Goal: Task Accomplishment & Management: Complete application form

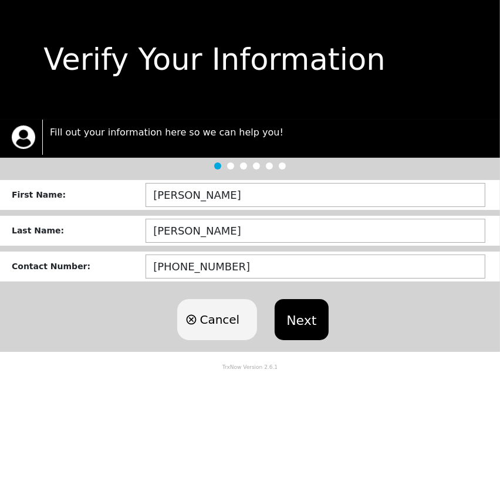
click at [305, 322] on button "Next" at bounding box center [300, 319] width 53 height 41
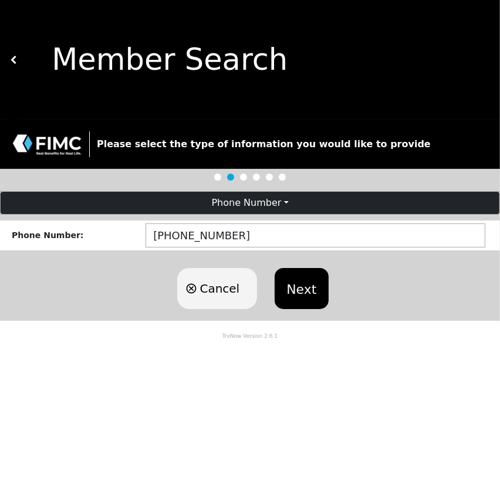
click at [303, 296] on button "Next" at bounding box center [300, 288] width 53 height 41
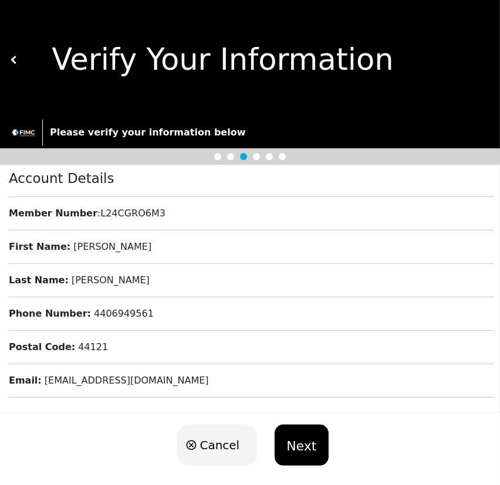
click at [305, 448] on button "Next" at bounding box center [300, 444] width 53 height 41
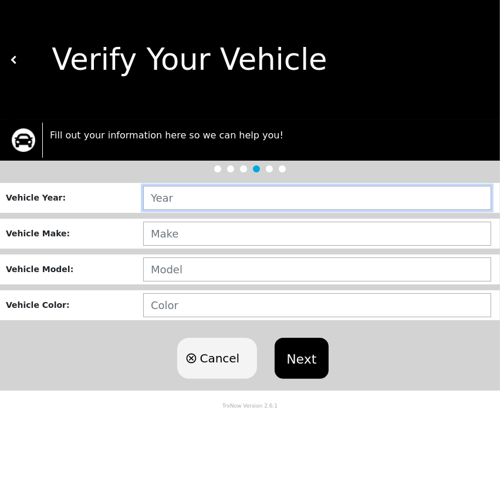
click at [345, 200] on input "text" at bounding box center [317, 198] width 348 height 24
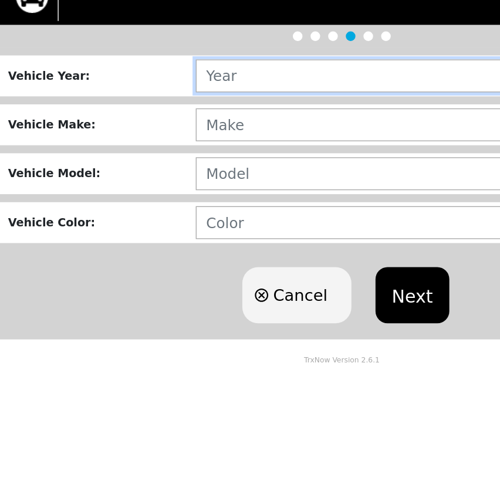
click at [213, 199] on input "text" at bounding box center [317, 198] width 348 height 24
type input "2022"
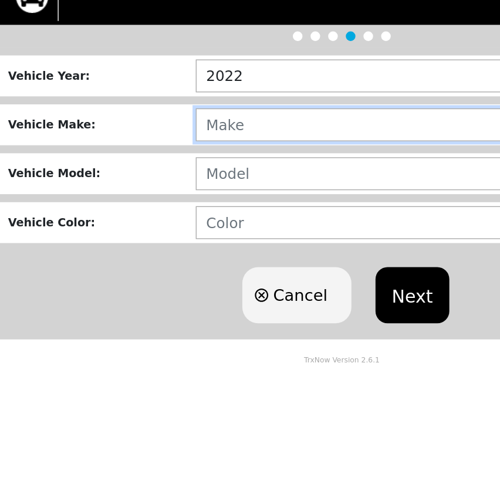
click at [195, 243] on input "text" at bounding box center [317, 234] width 348 height 24
type input "OPLTR"
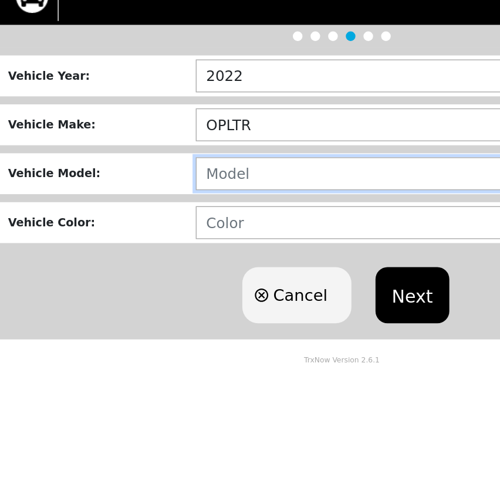
click at [194, 268] on input "text" at bounding box center [317, 269] width 348 height 24
type input "2"
type input "PLSAOPLTR"
type input "2"
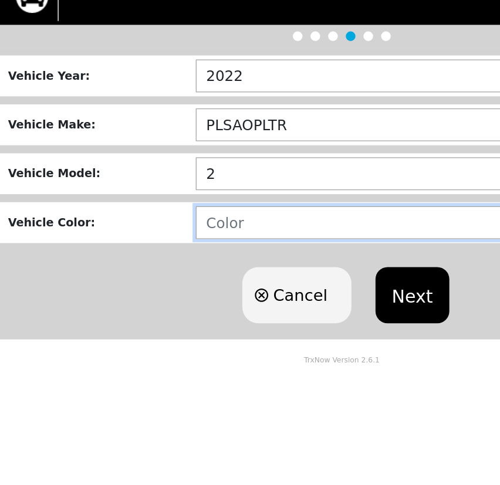
click at [190, 311] on input "text" at bounding box center [317, 305] width 348 height 24
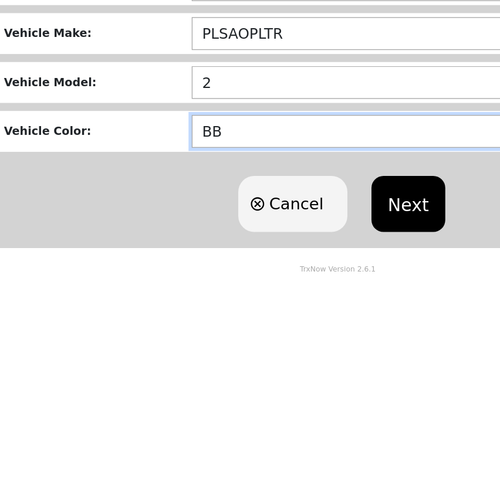
type input "B"
type input "BLUE"
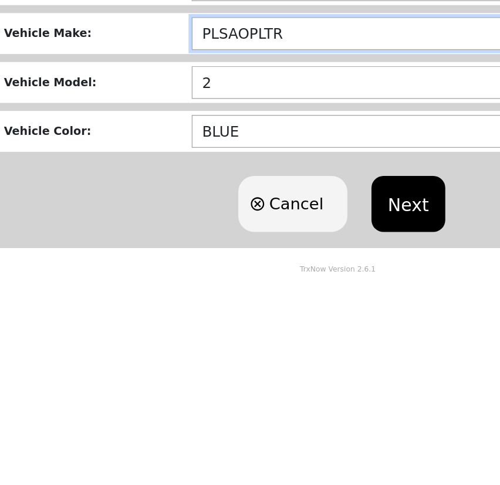
click at [226, 235] on input "PLSAOPLTR" at bounding box center [317, 234] width 348 height 24
type input "PLSAOPLT"
type input "BBUBLUE"
type input "P"
type input "POLES"
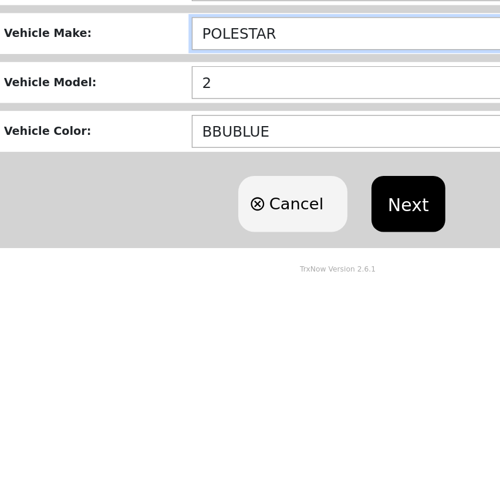
type input "POLESTAR"
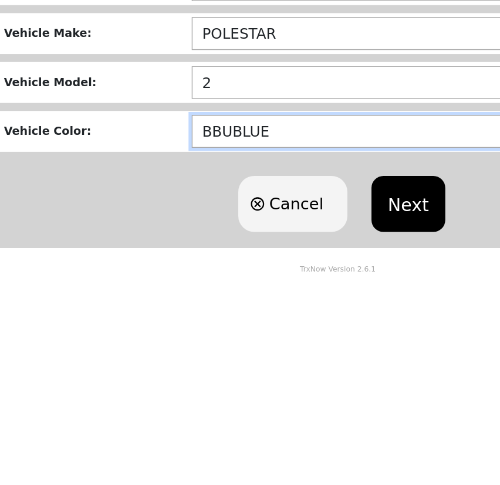
click at [168, 308] on input "BBUBLUE" at bounding box center [317, 305] width 348 height 24
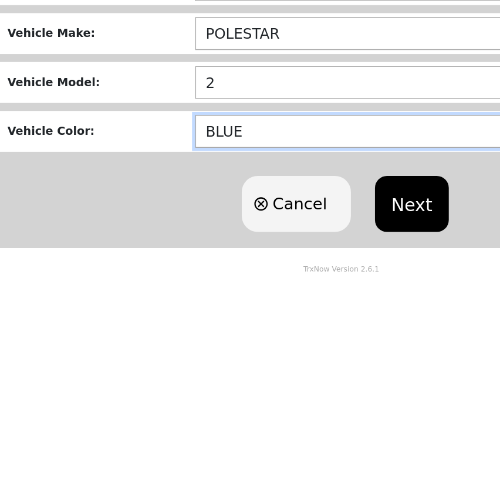
type input "BLUE"
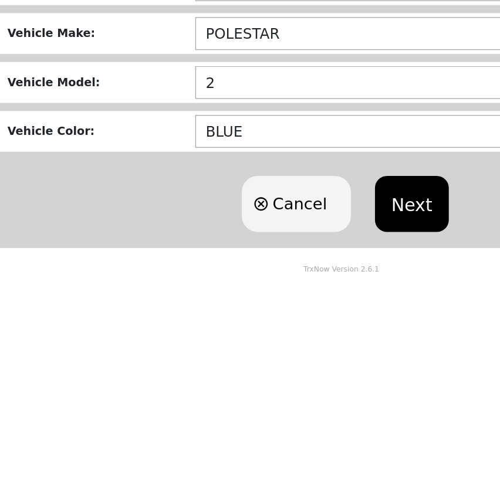
click at [301, 358] on button "Next" at bounding box center [300, 358] width 53 height 41
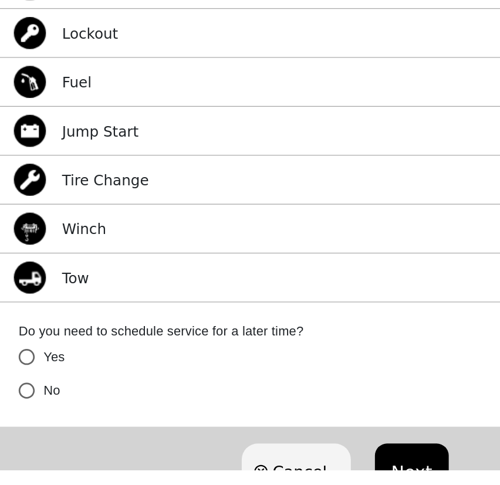
scroll to position [79, 0]
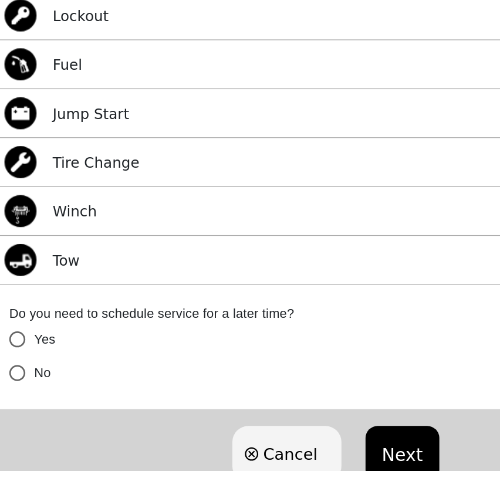
click at [24, 416] on input "No" at bounding box center [20, 413] width 25 height 25
click at [310, 484] on button "Next" at bounding box center [300, 472] width 53 height 41
radio input "true"
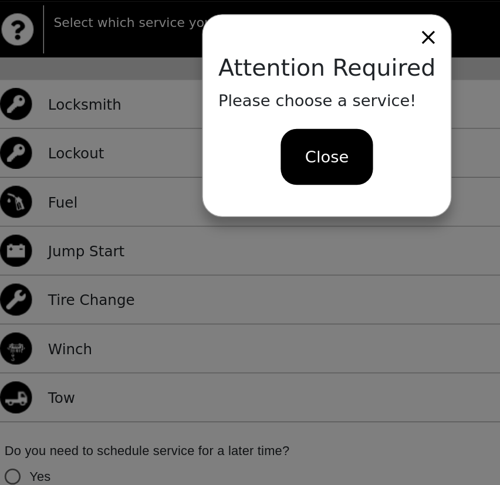
click at [253, 110] on span "Close" at bounding box center [250, 116] width 32 height 18
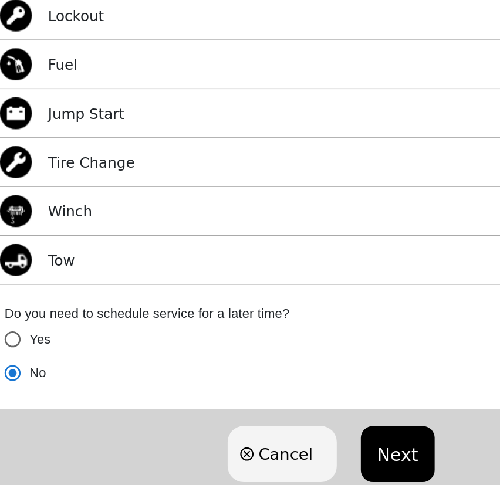
click at [231, 225] on div "Tire Change Select" at bounding box center [250, 220] width 500 height 36
click at [102, 216] on p "Tire Change" at bounding box center [77, 220] width 63 height 16
click at [141, 225] on div "Tire Change Select" at bounding box center [250, 220] width 500 height 36
click at [151, 225] on div "Tire Change Select" at bounding box center [250, 220] width 500 height 36
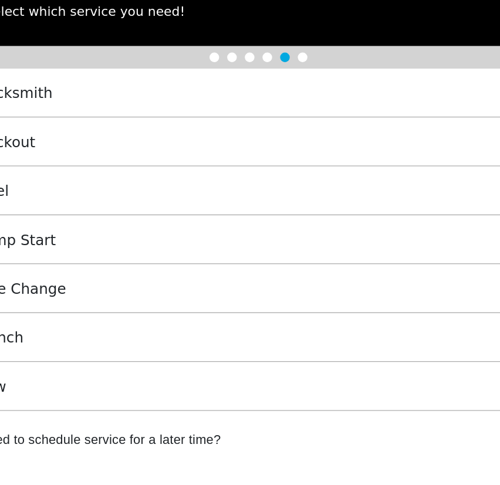
scroll to position [79, 0]
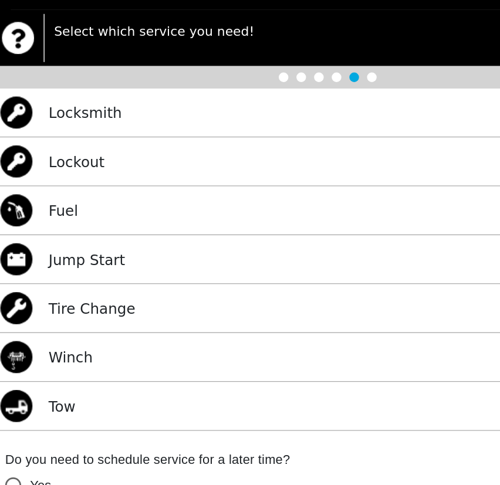
click at [278, 87] on div at bounding box center [281, 90] width 7 height 7
click at [29, 267] on img at bounding box center [22, 258] width 23 height 23
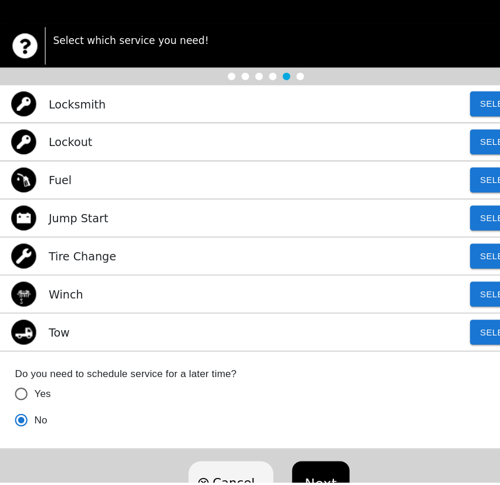
scroll to position [78, 0]
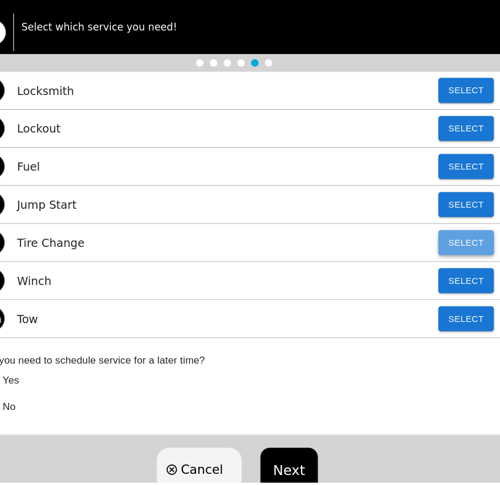
click at [468, 258] on button "Select" at bounding box center [467, 259] width 52 height 23
click at [310, 476] on button "Next" at bounding box center [300, 473] width 53 height 41
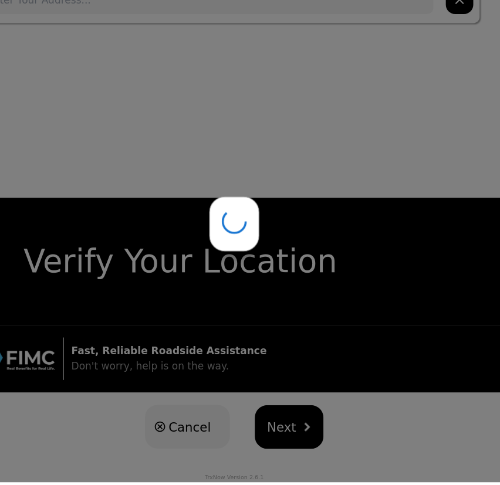
scroll to position [0, 0]
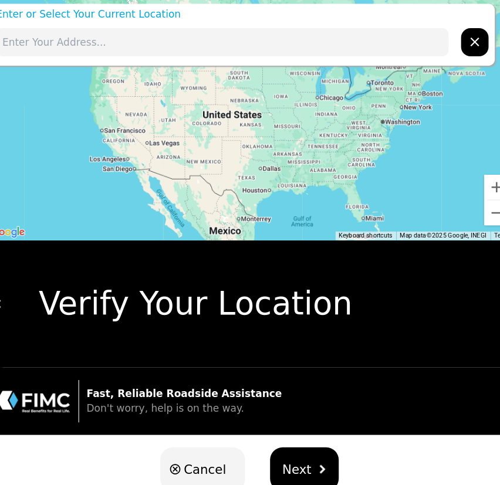
click at [263, 56] on input "text" at bounding box center [224, 51] width 425 height 26
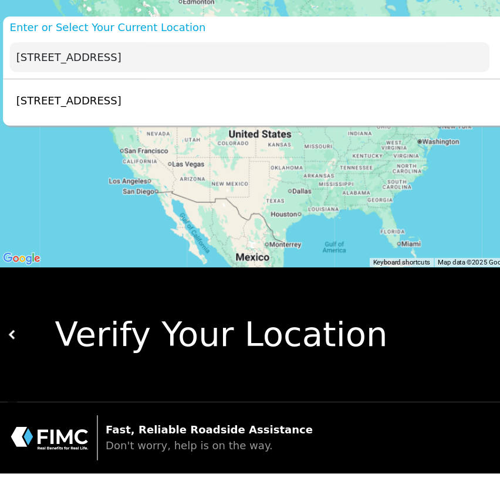
click at [111, 84] on p "[STREET_ADDRESS]" at bounding box center [61, 90] width 99 height 14
type input "[STREET_ADDRESS]"
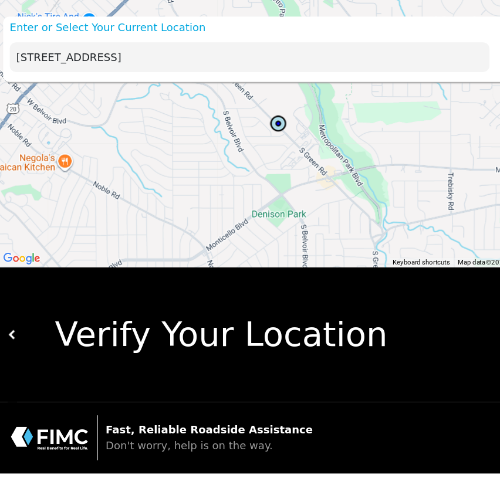
click at [293, 301] on div "Verify Your Location" at bounding box center [253, 296] width 471 height 45
click at [18, 301] on img at bounding box center [14, 297] width 8 height 8
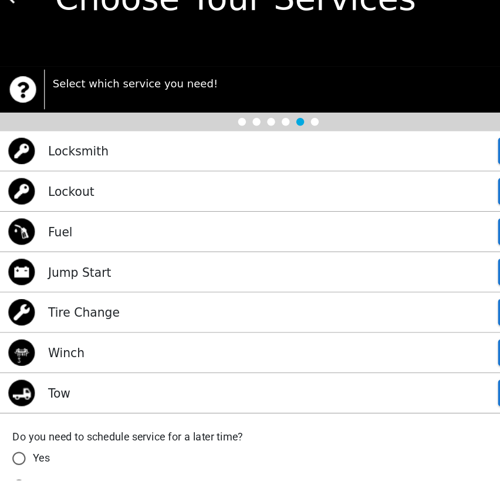
scroll to position [79, 0]
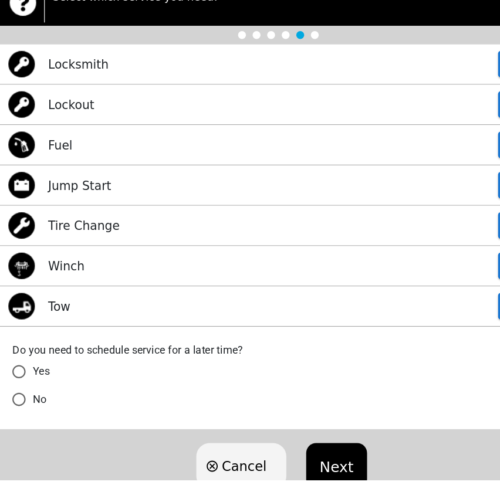
click at [36, 415] on span "No" at bounding box center [38, 413] width 12 height 14
click at [32, 415] on input "No" at bounding box center [20, 413] width 25 height 25
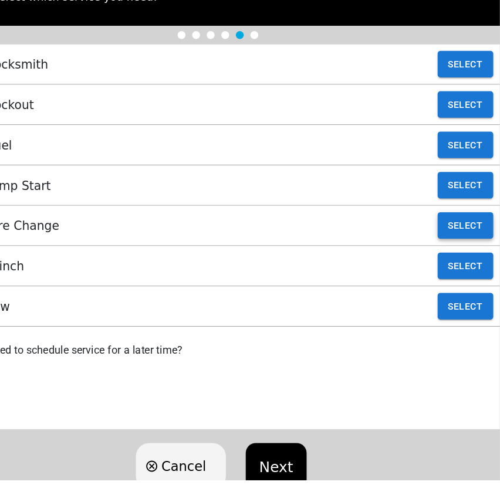
click at [467, 256] on button "Select" at bounding box center [468, 258] width 49 height 23
radio input "true"
click at [301, 481] on button "Next" at bounding box center [300, 472] width 53 height 41
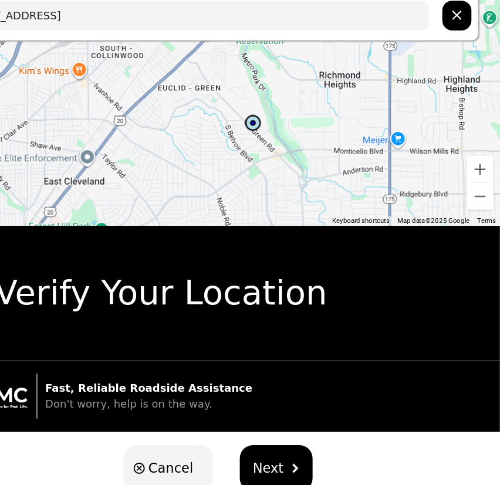
click at [308, 461] on span "Next" at bounding box center [295, 452] width 28 height 18
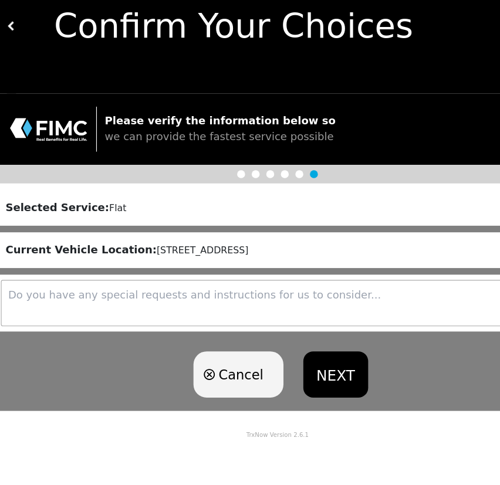
click at [133, 303] on textarea at bounding box center [250, 305] width 490 height 41
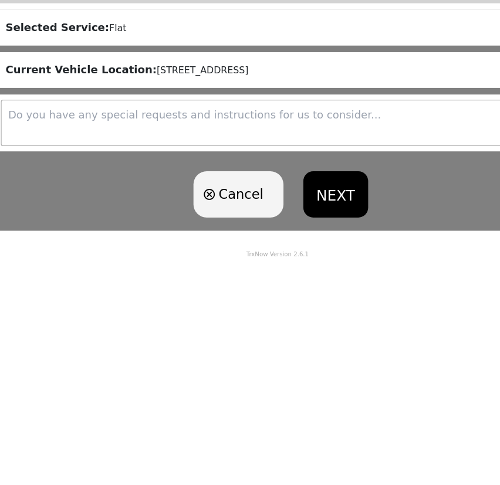
click at [330, 389] on button "NEXT" at bounding box center [301, 368] width 57 height 41
